Goal: Task Accomplishment & Management: Manage account settings

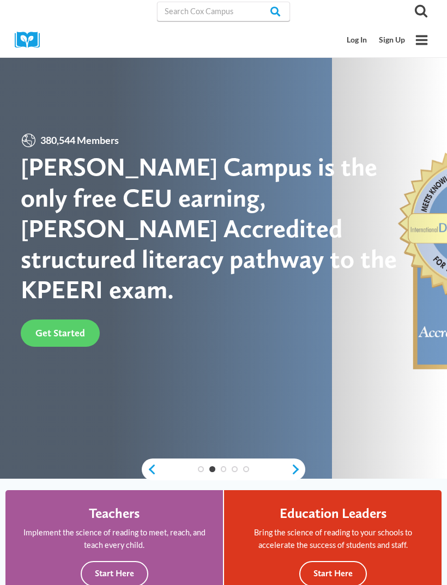
click at [392, 44] on link "Sign Up" at bounding box center [392, 40] width 38 height 20
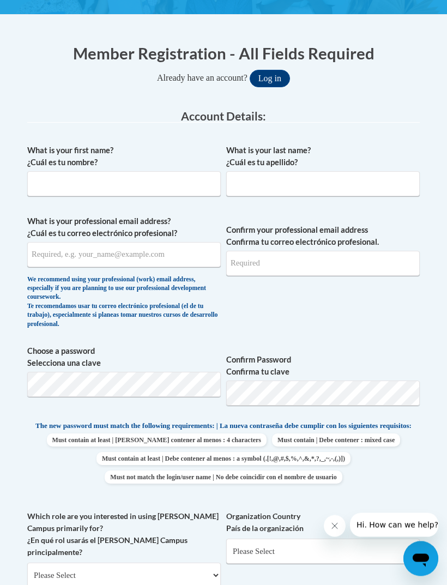
scroll to position [241, 0]
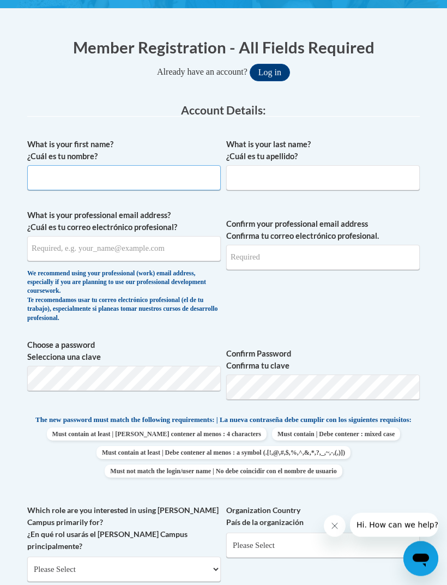
click at [49, 184] on input "What is your first name? ¿Cuál es tu nombre?" at bounding box center [124, 178] width 194 height 25
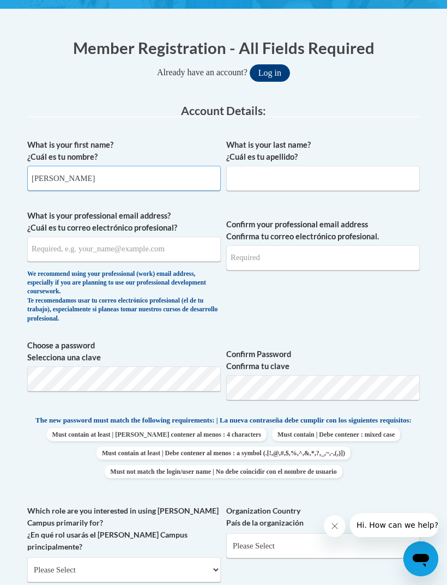
type input "Gabriela"
click at [358, 181] on input "What is your last name? ¿Cuál es tu apellido?" at bounding box center [323, 178] width 194 height 25
type input "Hilario"
click at [41, 248] on input "What is your professional email address? ¿Cuál es tu correo electrónico profesi…" at bounding box center [124, 249] width 194 height 25
type input "gabby.penafort@gmail.com"
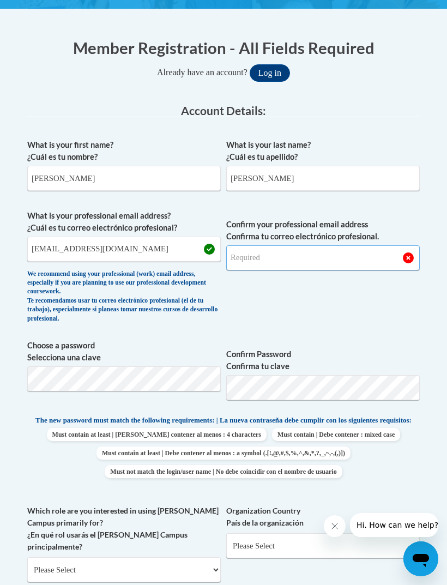
type input "gabby.penafort@gmail.com"
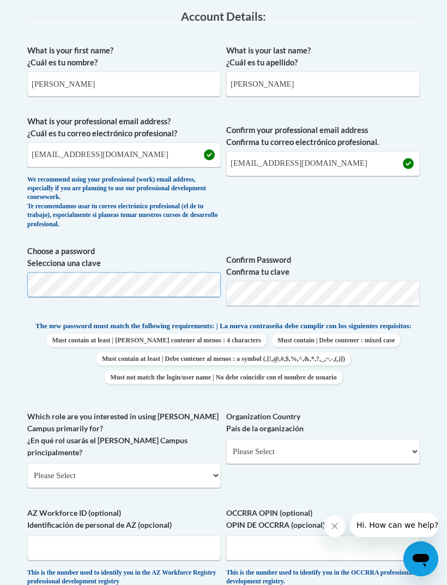
scroll to position [335, 0]
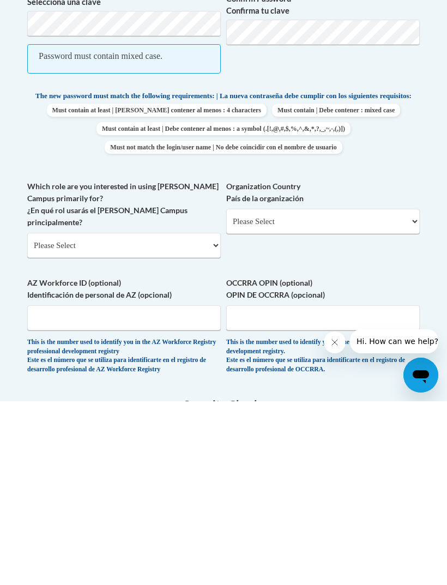
click at [416, 364] on label "Organization Country País de la organización" at bounding box center [323, 376] width 194 height 24
click at [416, 393] on select "Please Select United States | Estados Unidos Outside of the United States | Fue…" at bounding box center [323, 405] width 194 height 25
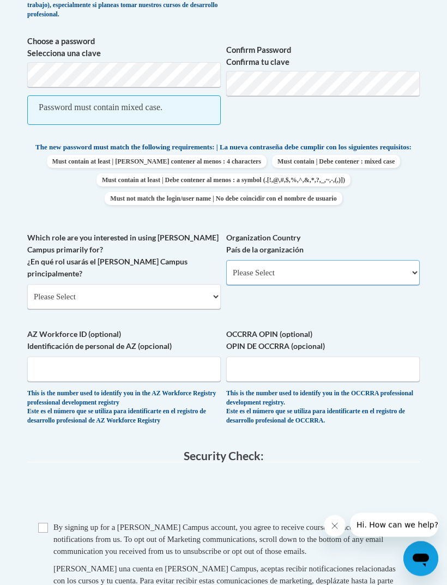
scroll to position [534, 0]
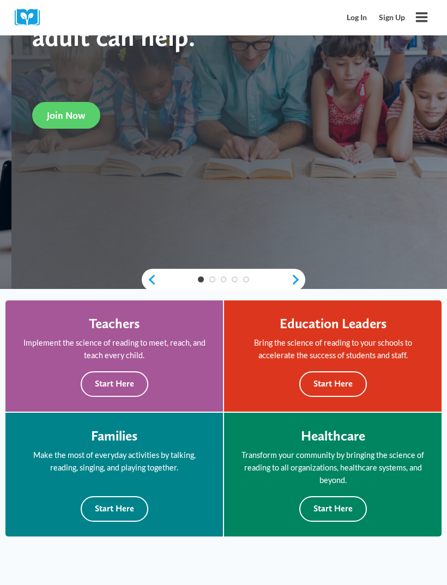
scroll to position [191, 0]
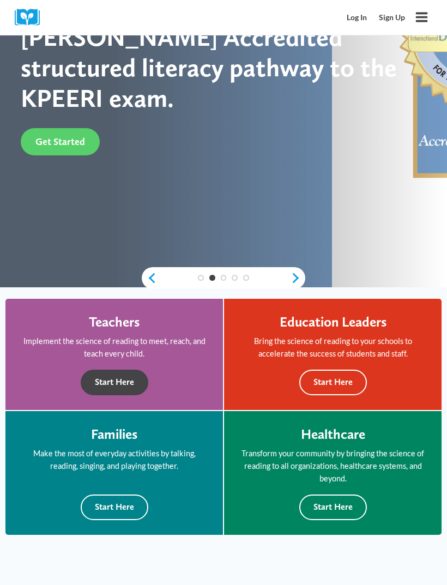
click at [124, 375] on button "Start Here" at bounding box center [115, 383] width 68 height 26
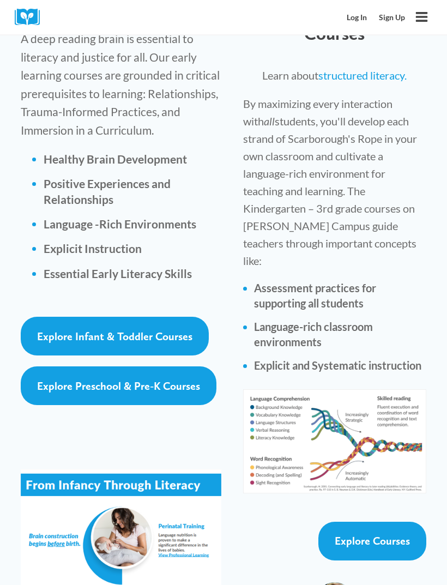
scroll to position [1946, 0]
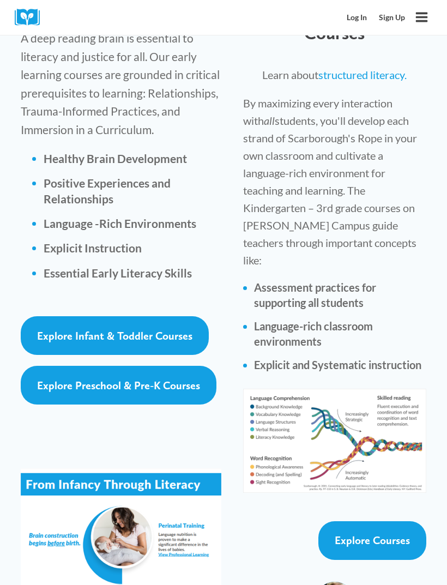
click at [167, 329] on span "Explore Infant & Toddler Courses" at bounding box center [114, 335] width 155 height 13
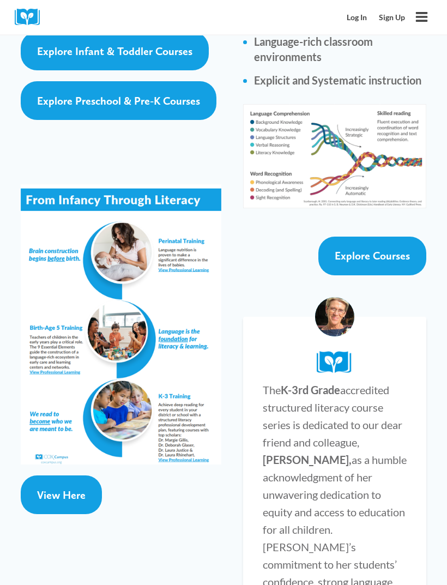
scroll to position [2230, 0]
click at [391, 249] on span "Explore Courses" at bounding box center [372, 255] width 75 height 13
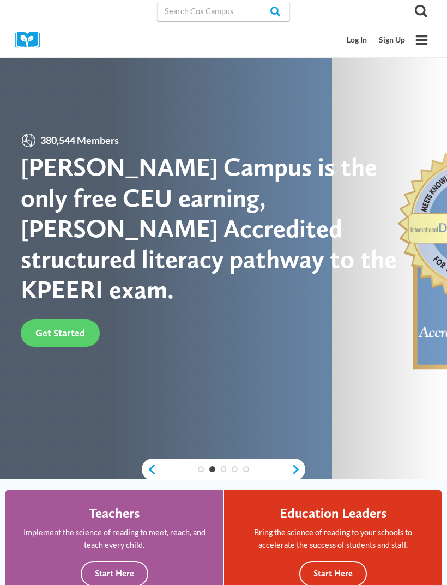
click at [397, 42] on link "Sign Up" at bounding box center [392, 40] width 38 height 20
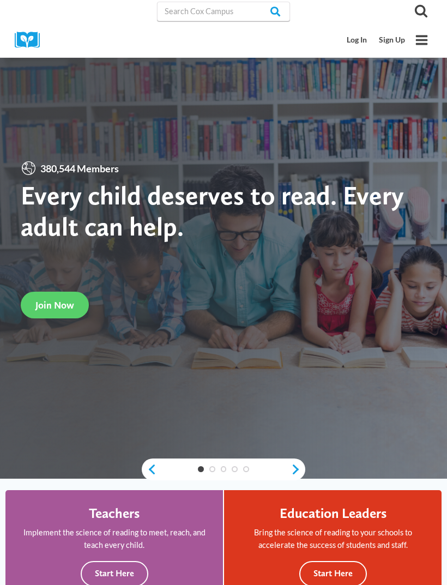
click at [362, 32] on link "Log In" at bounding box center [357, 40] width 32 height 20
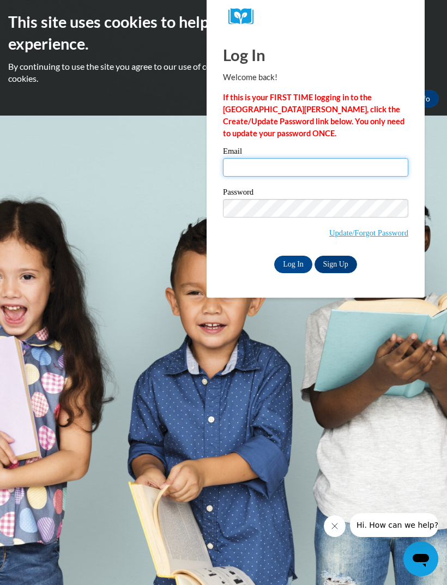
type input "[EMAIL_ADDRESS][DOMAIN_NAME]"
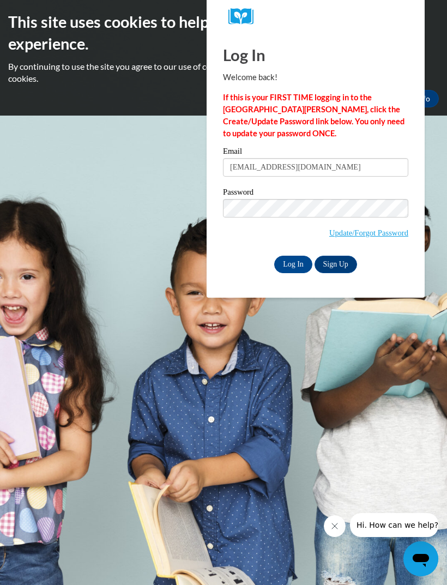
click at [293, 263] on input "Log In" at bounding box center [293, 264] width 38 height 17
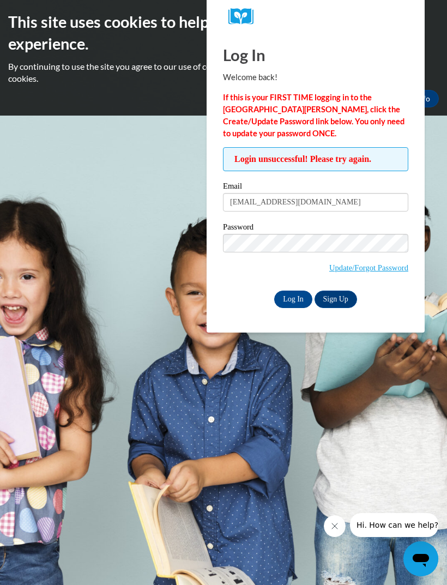
click at [295, 296] on input "Log In" at bounding box center [293, 299] width 38 height 17
click at [392, 263] on link "Update/Forgot Password" at bounding box center [368, 267] width 79 height 9
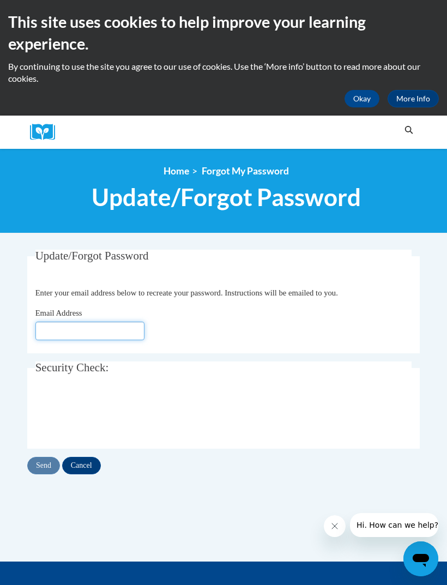
type input "[EMAIL_ADDRESS][DOMAIN_NAME]"
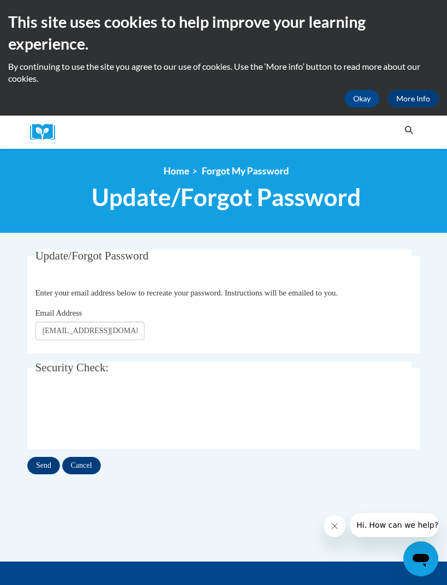
click at [39, 463] on input "Send" at bounding box center [43, 465] width 33 height 17
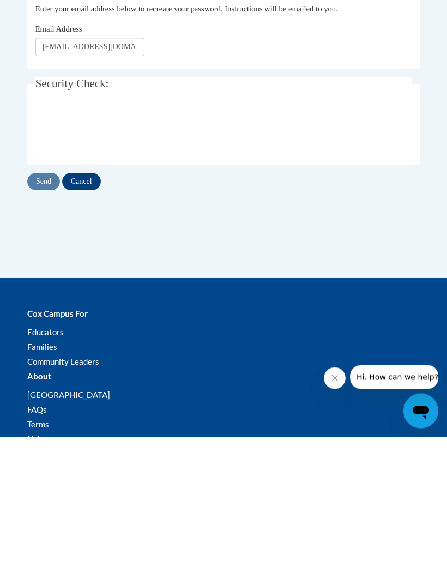
click at [39, 339] on div "Send Cancel" at bounding box center [223, 329] width 393 height 17
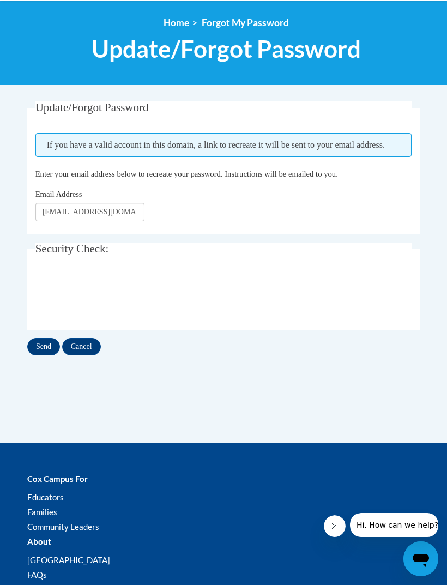
click at [35, 344] on input "Send" at bounding box center [43, 346] width 33 height 17
